Goal: Information Seeking & Learning: Learn about a topic

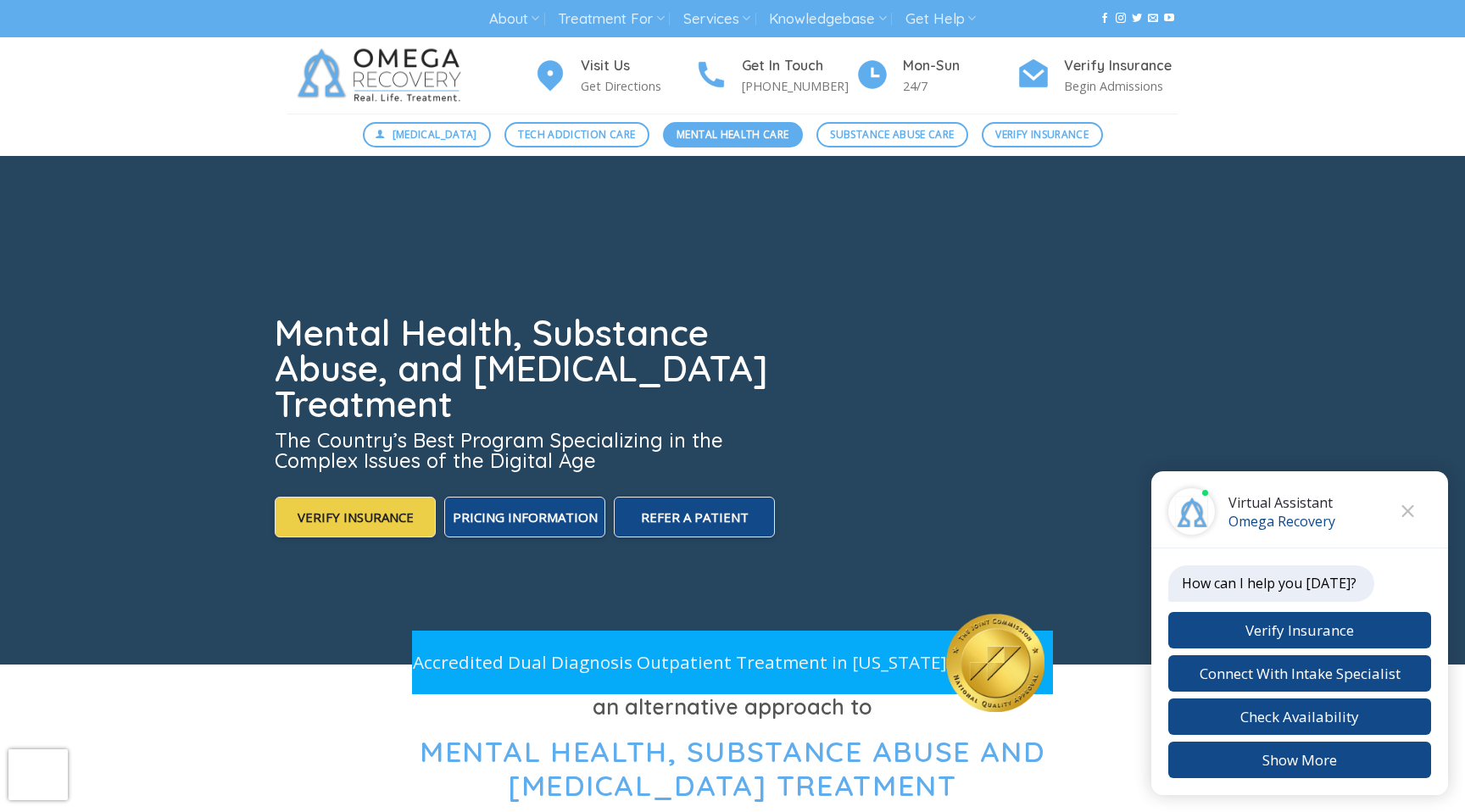
click at [756, 135] on span "Mental Health Care" at bounding box center [732, 134] width 112 height 17
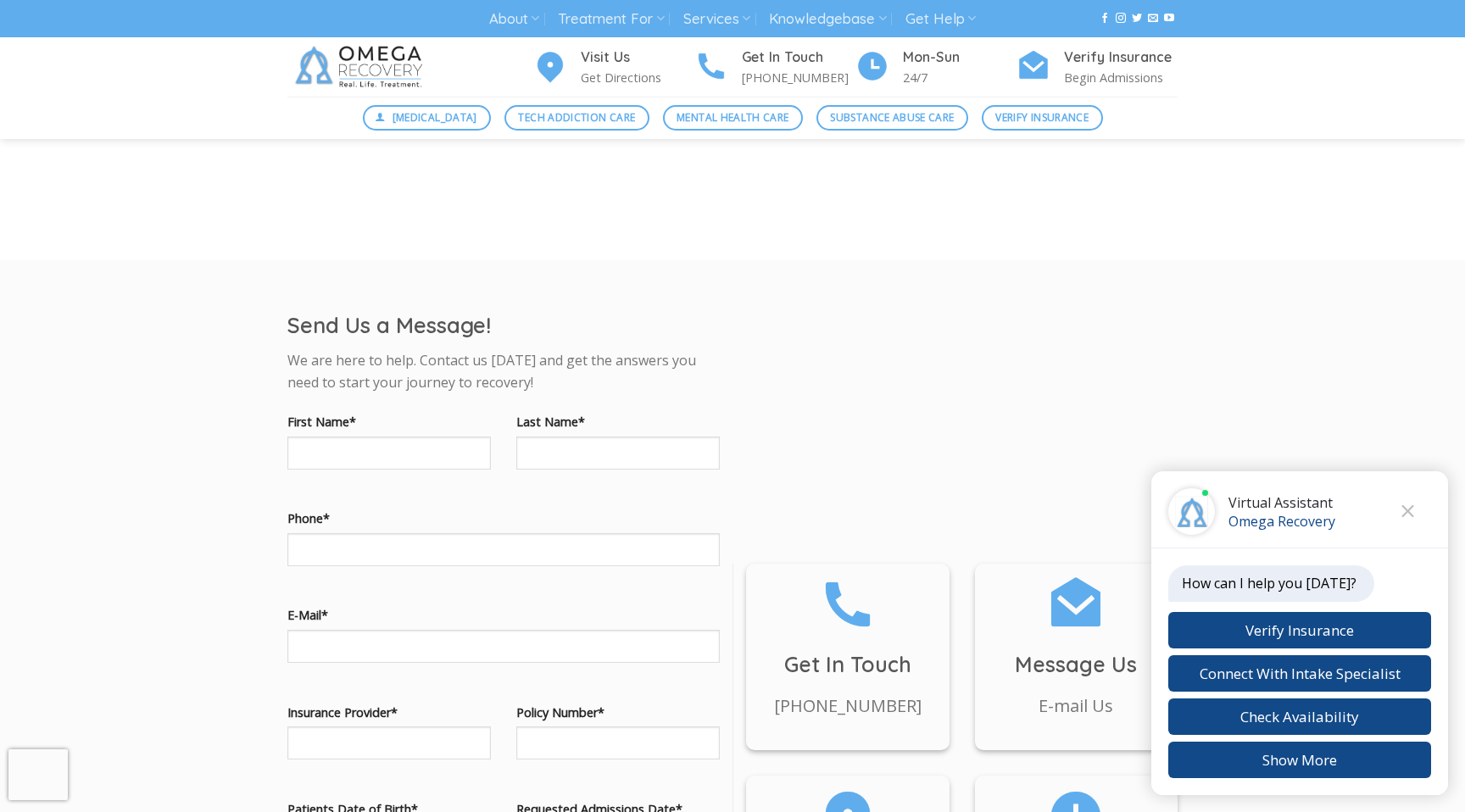
scroll to position [1247, 0]
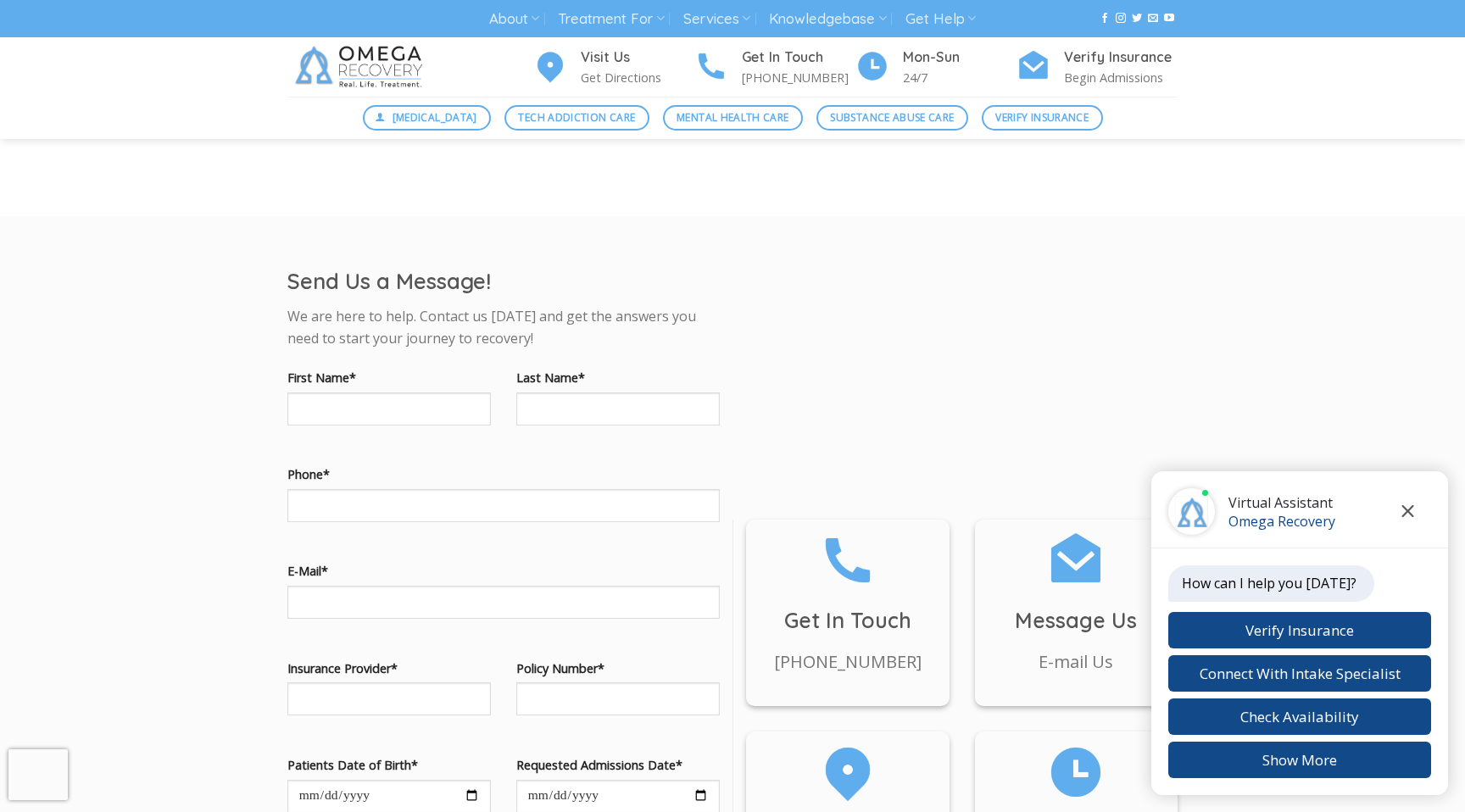
click at [1416, 511] on button "Close chat" at bounding box center [1408, 512] width 47 height 47
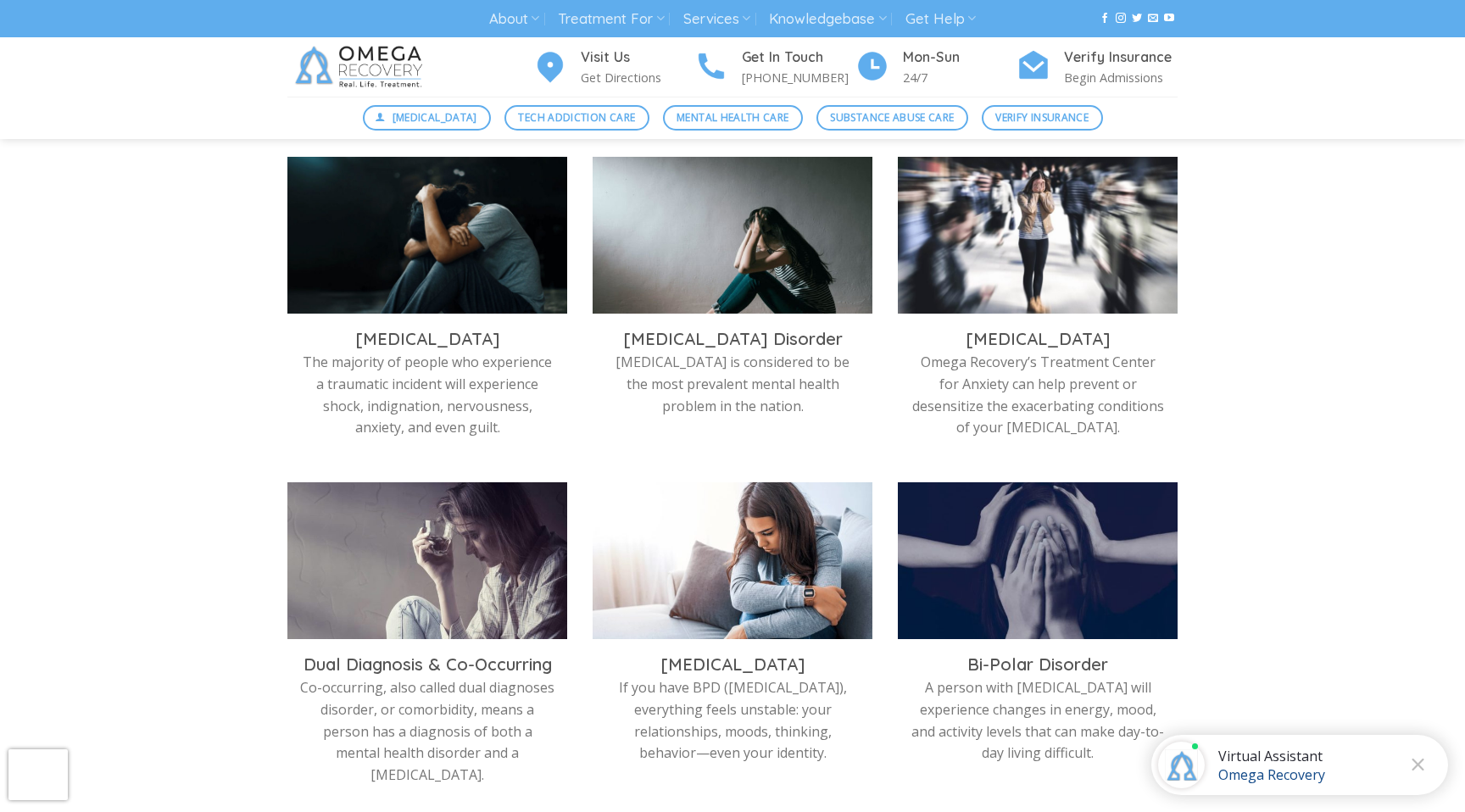
scroll to position [0, 0]
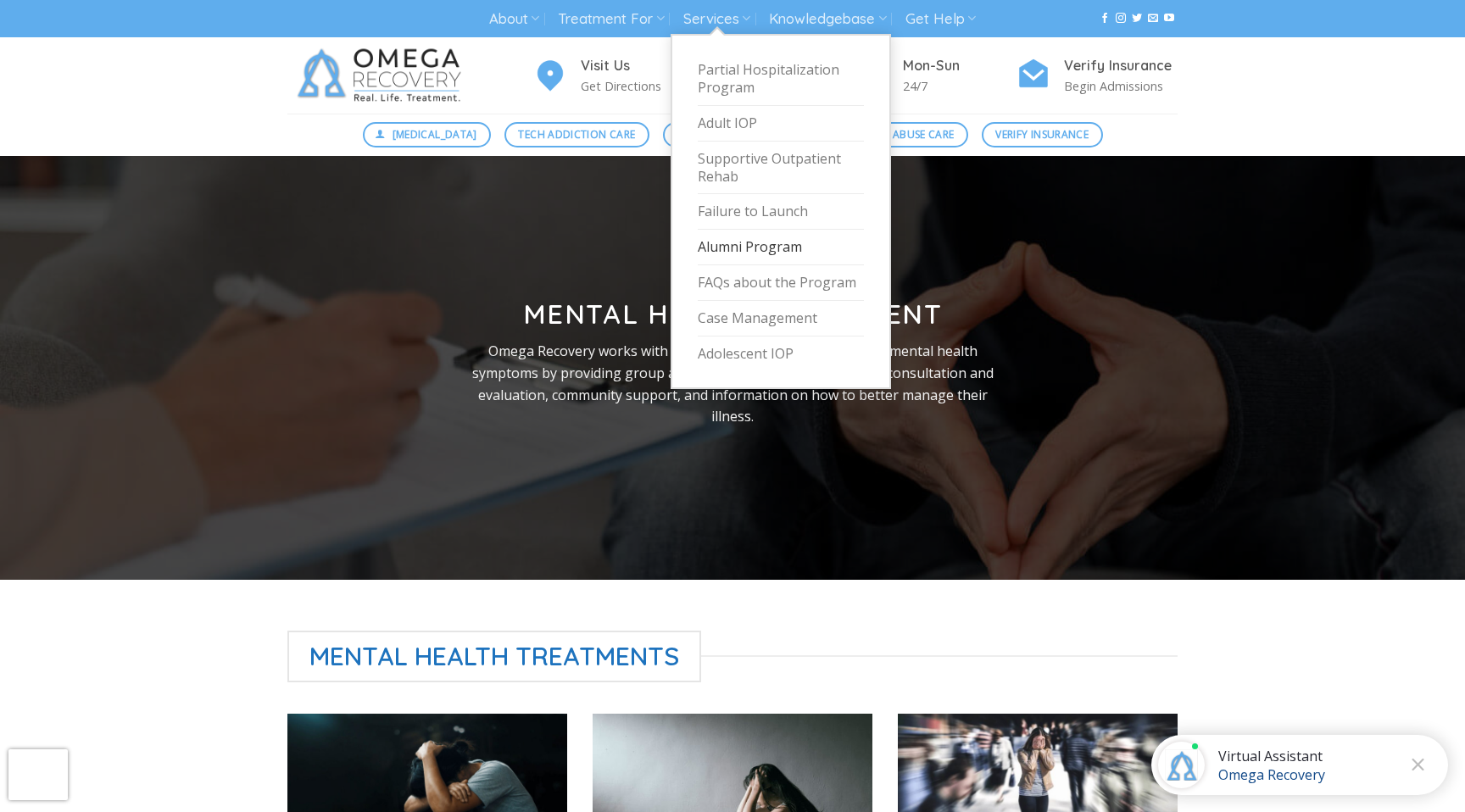
click at [769, 246] on link "Alumni Program" at bounding box center [780, 247] width 166 height 36
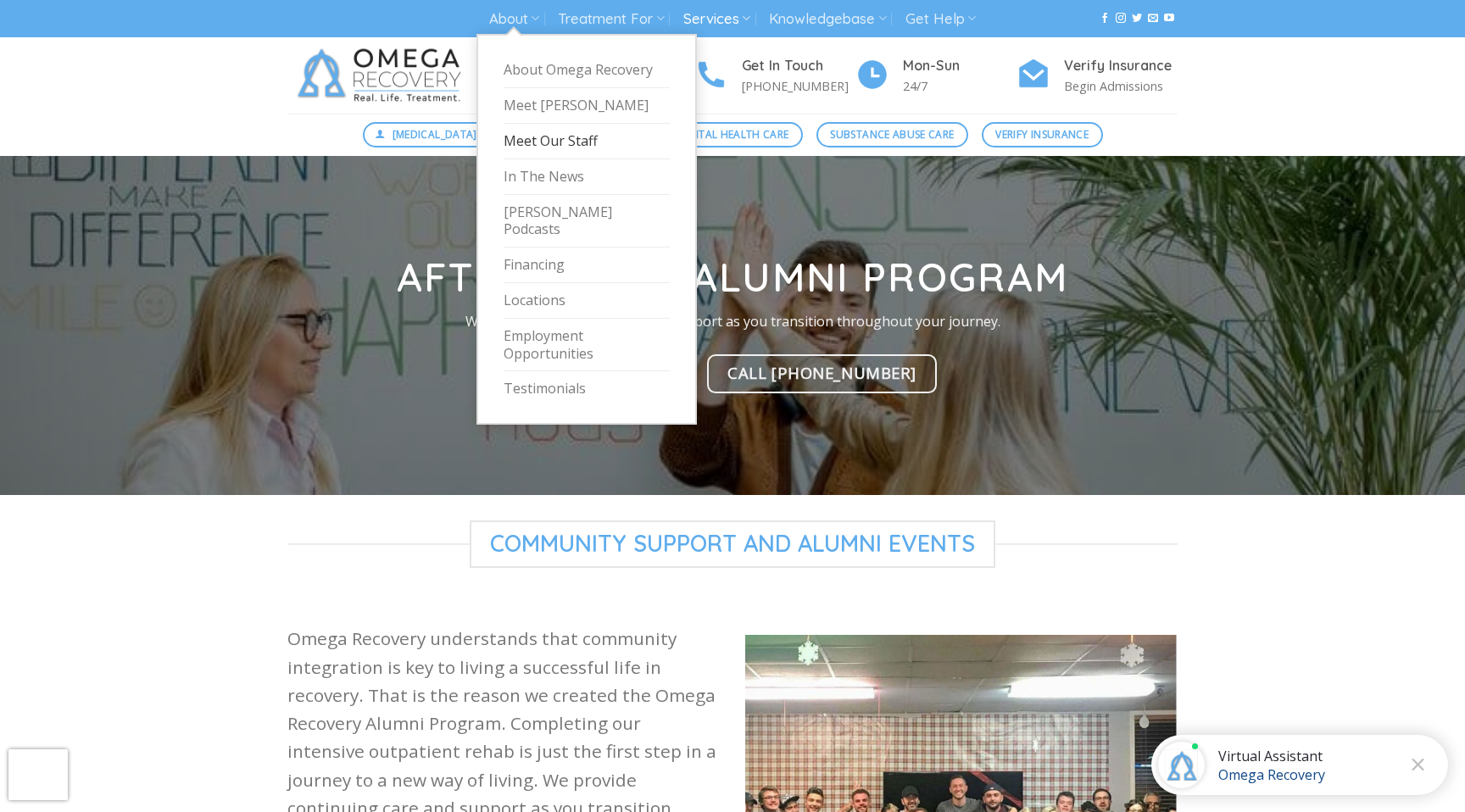
click at [583, 143] on link "Meet Our Staff" at bounding box center [586, 141] width 166 height 36
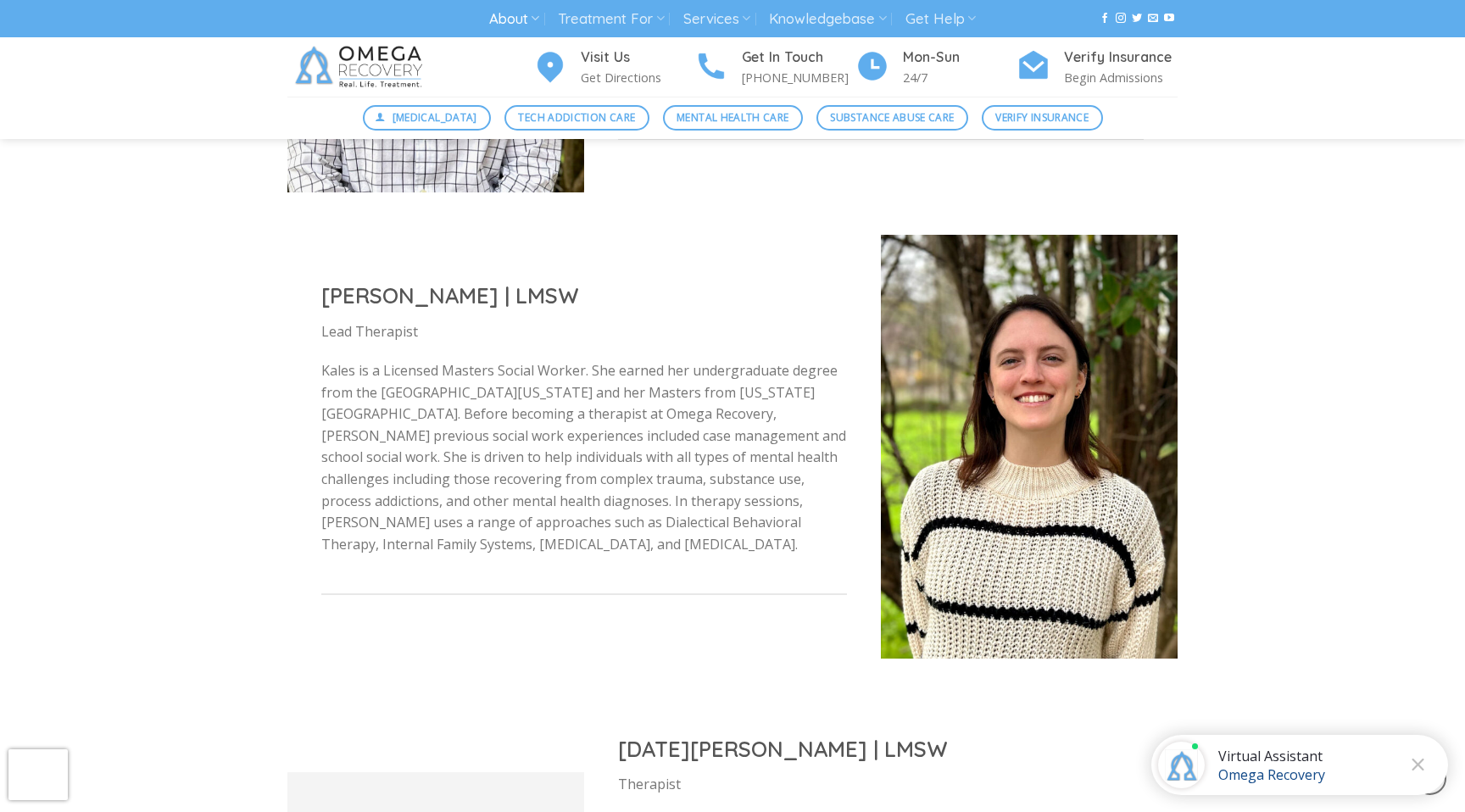
scroll to position [2471, 0]
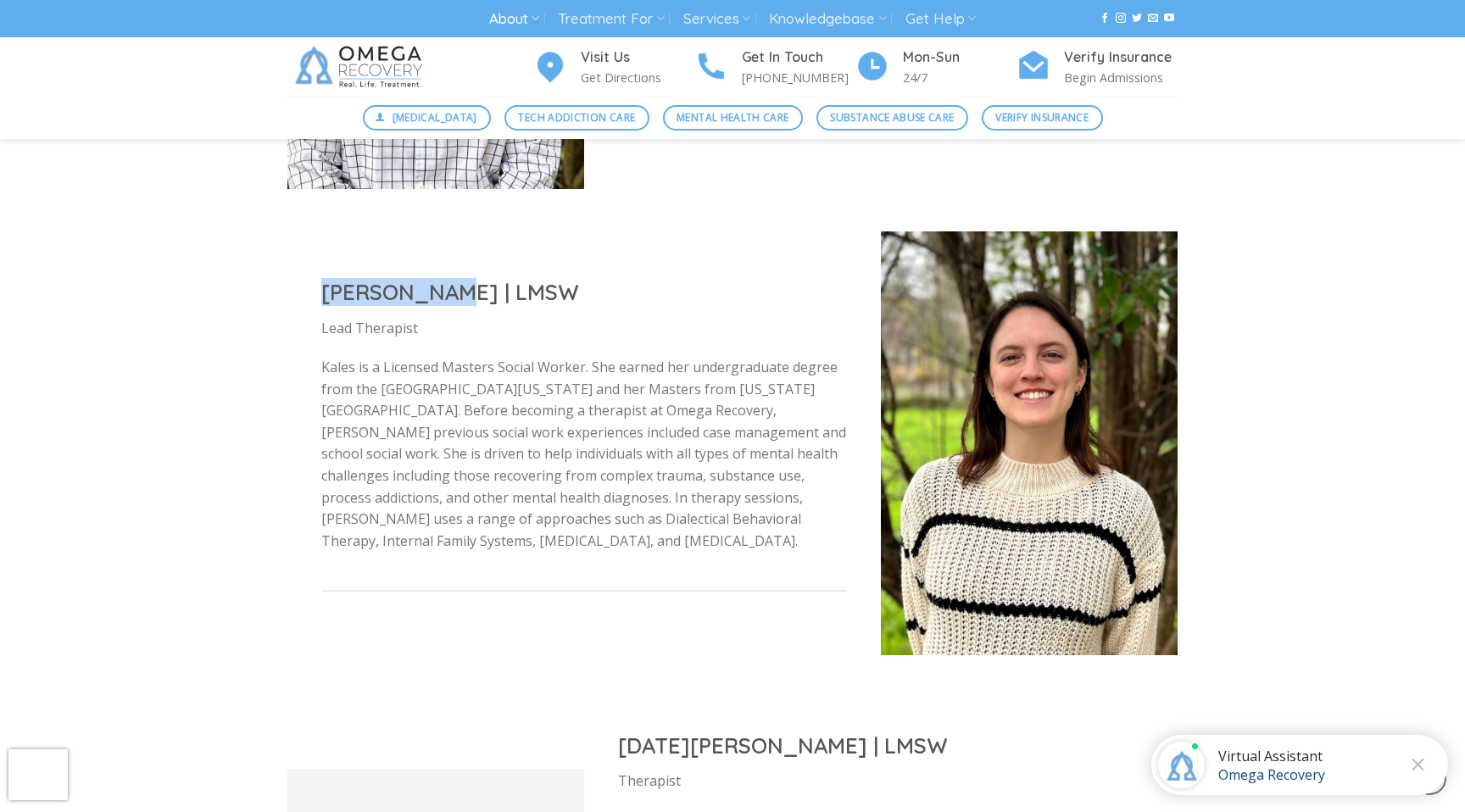
drag, startPoint x: 305, startPoint y: 286, endPoint x: 431, endPoint y: 288, distance: 126.0
click at [431, 288] on div "Kales Ervin | LMSW Lead Therapist Kales is a Licensed Masters Social Worker. Sh…" at bounding box center [584, 442] width 594 height 397
copy h2 "Kales Ervin"
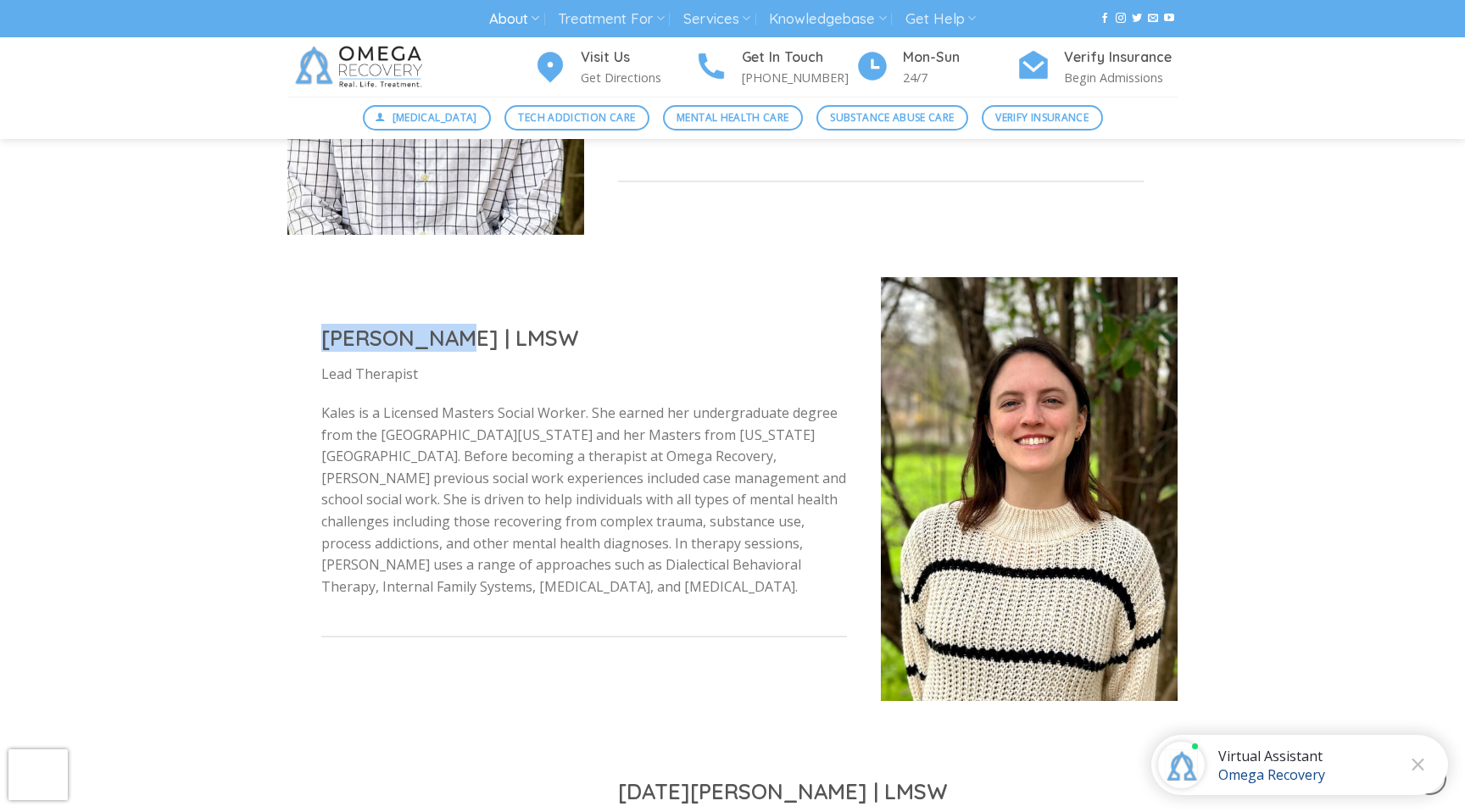
scroll to position [2419, 0]
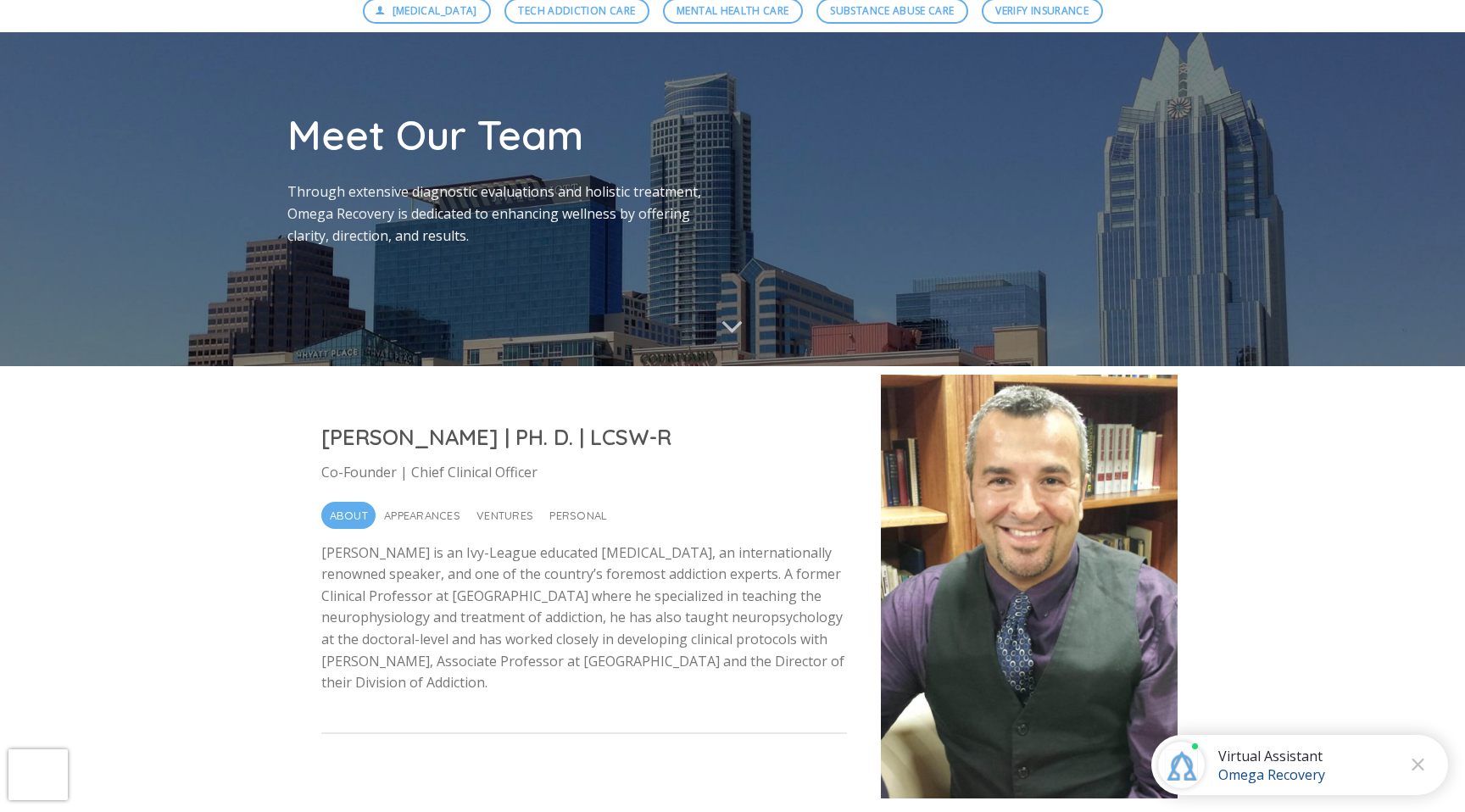
scroll to position [0, 0]
